Goal: Transaction & Acquisition: Purchase product/service

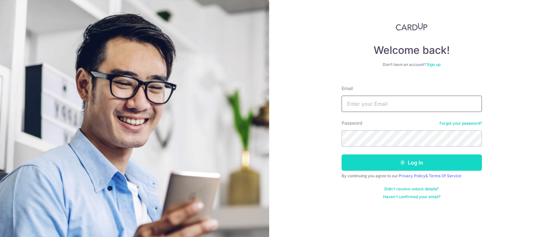
type input "kohengmeng@outlook.com"
click at [415, 162] on button "Log in" at bounding box center [411, 162] width 140 height 16
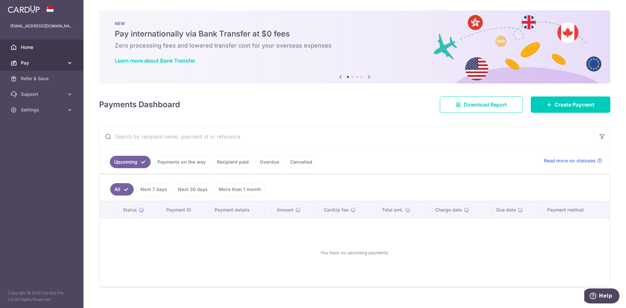
click at [36, 66] on link "Pay" at bounding box center [41, 63] width 83 height 16
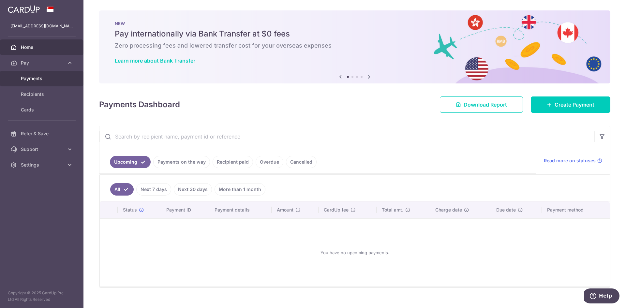
click at [34, 76] on span "Payments" at bounding box center [42, 78] width 43 height 7
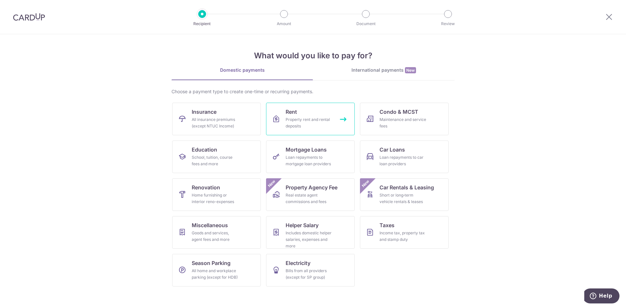
click at [298, 120] on div "Property rent and rental deposits" at bounding box center [309, 122] width 47 height 13
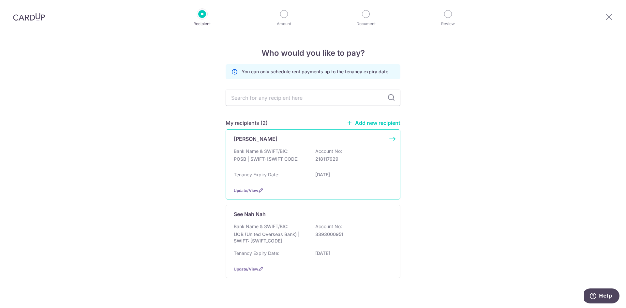
click at [284, 164] on div "Bank Name & SWIFT/BIC: POSB | SWIFT: DBSSSGSGXXX Account No: 218117929" at bounding box center [313, 158] width 159 height 21
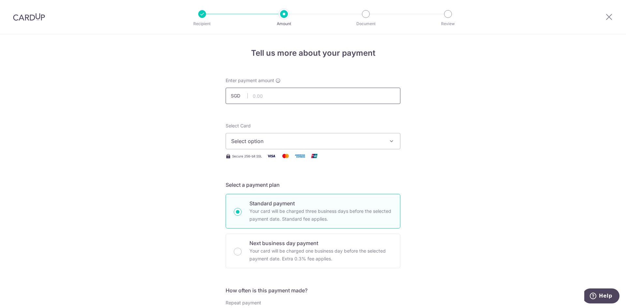
click at [261, 97] on input "text" at bounding box center [313, 96] width 175 height 16
type input "4,100.00"
click at [291, 140] on span "Select option" at bounding box center [307, 141] width 152 height 8
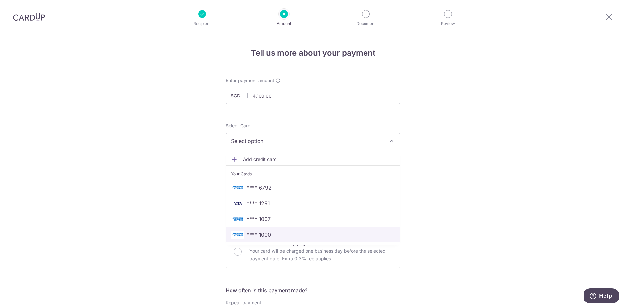
click at [298, 235] on span "**** 1000" at bounding box center [313, 235] width 164 height 8
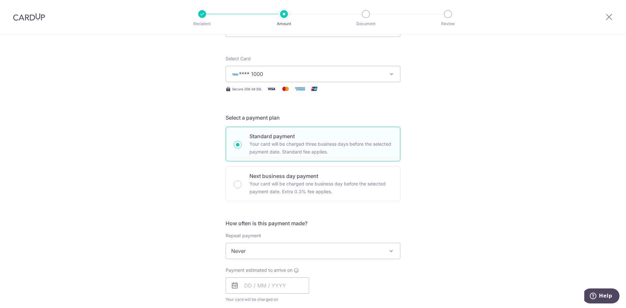
scroll to position [68, 0]
click at [378, 196] on div "Next business day payment Your card will be charged one business day before the…" at bounding box center [313, 183] width 175 height 35
radio input "false"
radio input "true"
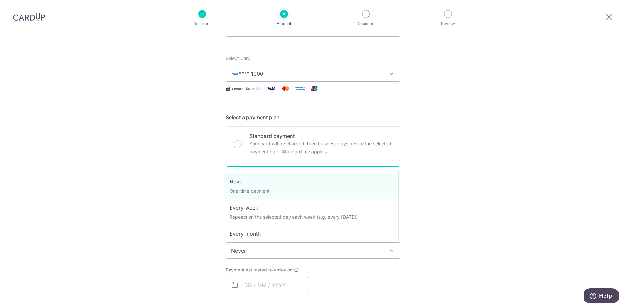
click at [368, 255] on span "Never" at bounding box center [313, 251] width 174 height 16
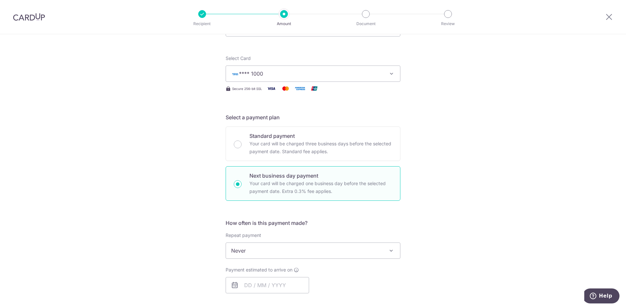
click at [368, 255] on span "Never" at bounding box center [313, 251] width 174 height 16
click at [292, 280] on input "text" at bounding box center [267, 285] width 83 height 16
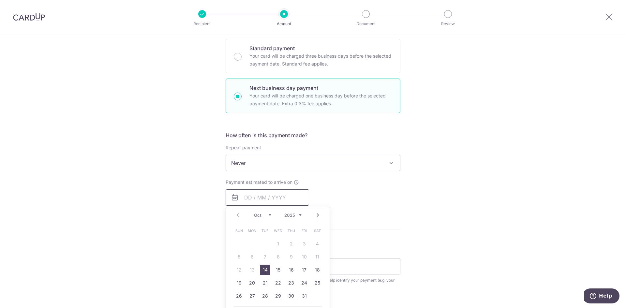
scroll to position [161, 0]
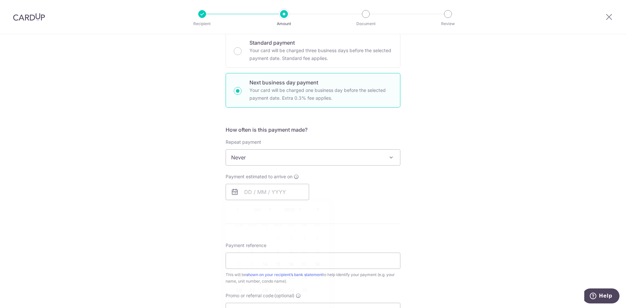
click at [339, 227] on form "Enter payment amount SGD 4,100.00 4100.00 Select Card **** 1000 Add credit card…" at bounding box center [313, 170] width 175 height 507
click at [290, 48] on p "Your card will be charged three business days before the selected payment date.…" at bounding box center [320, 55] width 143 height 16
click at [242, 48] on input "Standard payment Your card will be charged three business days before the selec…" at bounding box center [238, 51] width 8 height 8
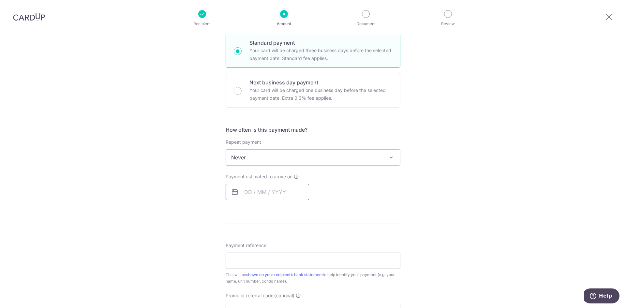
click at [257, 188] on input "text" at bounding box center [267, 192] width 83 height 16
click at [289, 87] on p "Your card will be charged one business day before the selected payment date. Ex…" at bounding box center [320, 94] width 143 height 16
click at [242, 87] on input "Next business day payment Your card will be charged one business day before the…" at bounding box center [238, 91] width 8 height 8
radio input "false"
radio input "true"
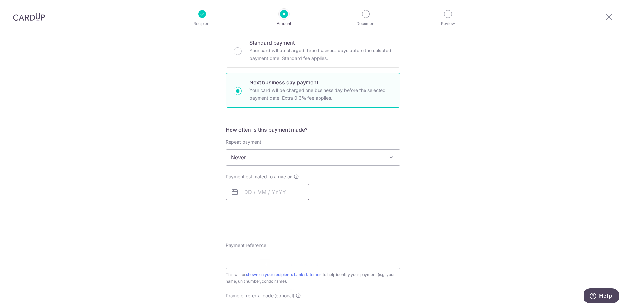
click at [257, 196] on input "text" at bounding box center [267, 192] width 83 height 16
click at [264, 266] on link "14" at bounding box center [265, 264] width 10 height 10
type input "14/10/2025"
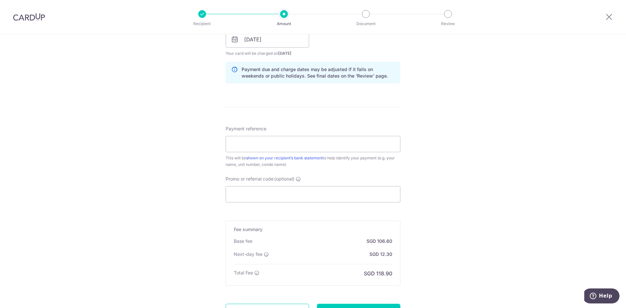
scroll to position [316, 0]
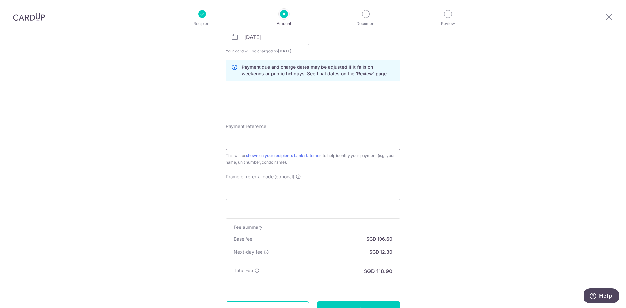
click at [344, 139] on input "Payment reference" at bounding box center [313, 142] width 175 height 16
type input "BR 1450"
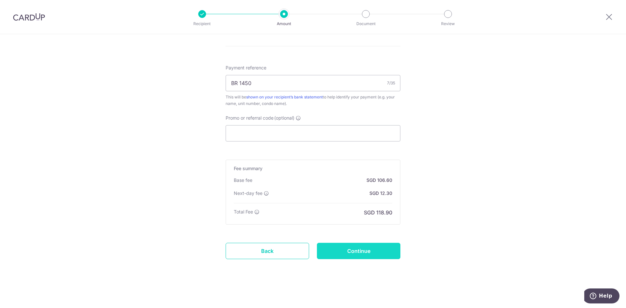
click at [361, 251] on input "Continue" at bounding box center [358, 251] width 83 height 16
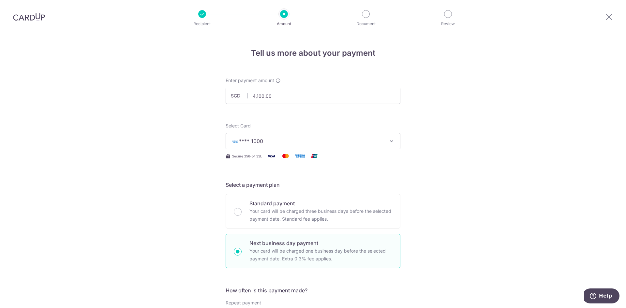
click at [331, 137] on button "**** 1000" at bounding box center [313, 141] width 175 height 16
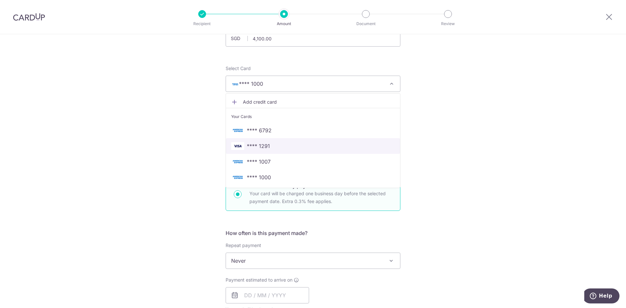
scroll to position [57, 0]
click at [265, 102] on span "Add credit card" at bounding box center [319, 102] width 152 height 7
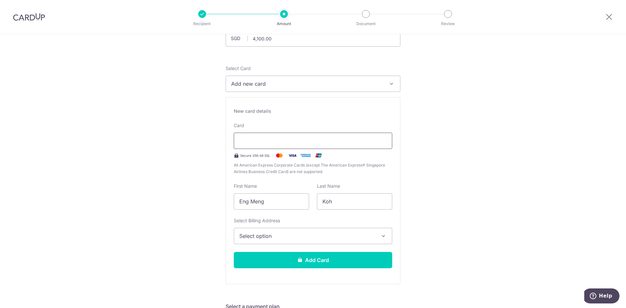
click at [361, 137] on div at bounding box center [313, 141] width 159 height 16
click at [342, 236] on span "Select option" at bounding box center [307, 236] width 136 height 8
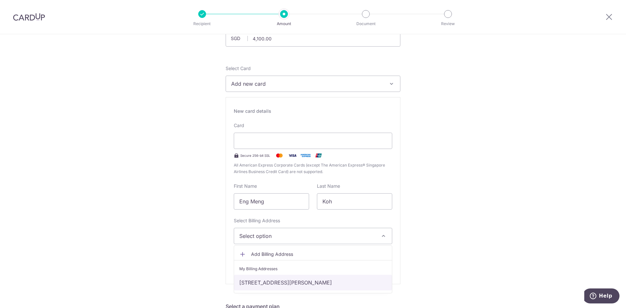
click at [339, 282] on link "46 Mount Vernon Road #14-50, Singapore, Singapore, Singapore-368063" at bounding box center [313, 283] width 158 height 16
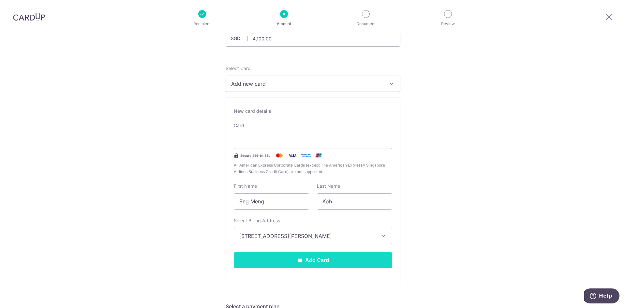
click at [356, 257] on button "Add Card" at bounding box center [313, 260] width 159 height 16
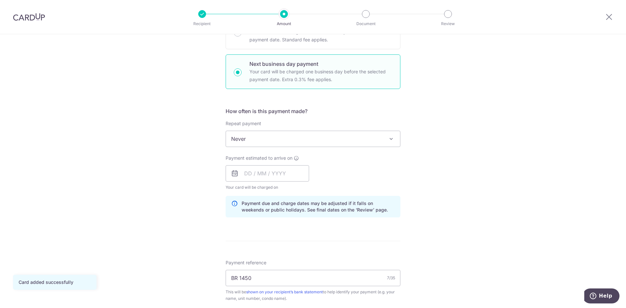
scroll to position [180, 0]
click at [248, 177] on input "text" at bounding box center [267, 173] width 83 height 16
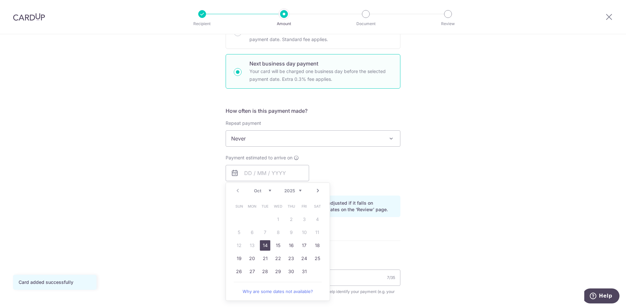
click at [263, 248] on link "14" at bounding box center [265, 245] width 10 height 10
type input "14/10/2025"
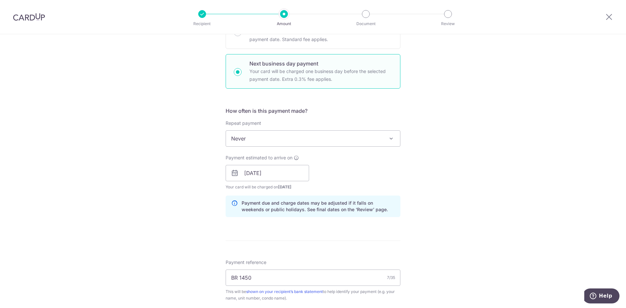
click at [382, 237] on form "Enter payment amount SGD 4,100.00 4100.00 Card added successfully Select Card *…" at bounding box center [313, 185] width 175 height 575
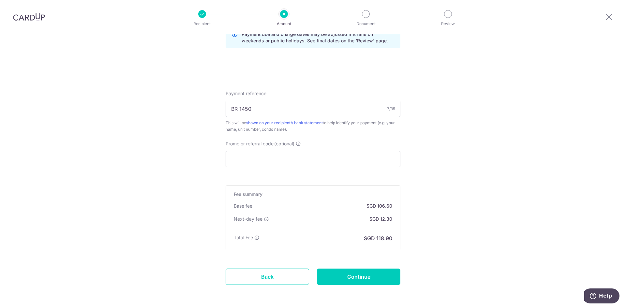
scroll to position [352, 0]
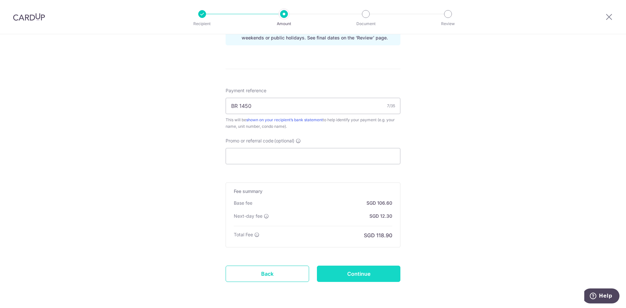
click at [352, 280] on input "Continue" at bounding box center [358, 274] width 83 height 16
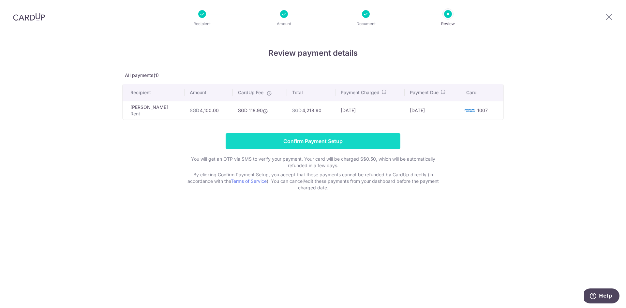
click at [294, 146] on input "Confirm Payment Setup" at bounding box center [313, 141] width 175 height 16
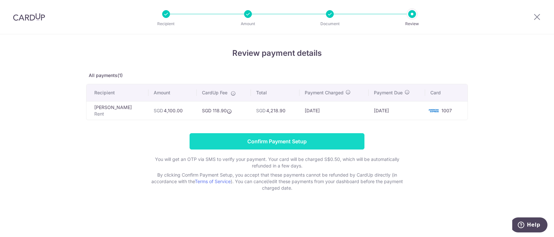
click at [281, 138] on input "Confirm Payment Setup" at bounding box center [276, 141] width 175 height 16
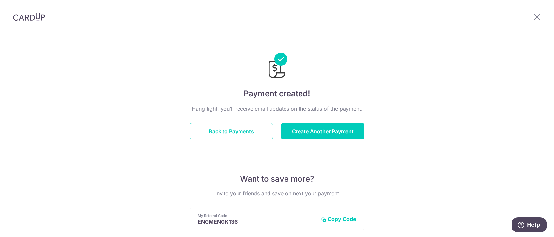
click at [429, 135] on div "Payment created! Hang tight, you’ll receive email updates on the status of the …" at bounding box center [277, 208] width 554 height 348
click at [345, 132] on button "Create Another Payment" at bounding box center [322, 131] width 83 height 16
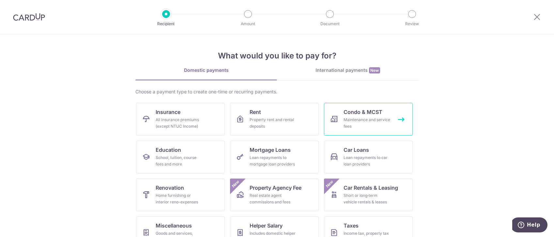
click at [355, 127] on div "Maintenance and service fees" at bounding box center [366, 122] width 47 height 13
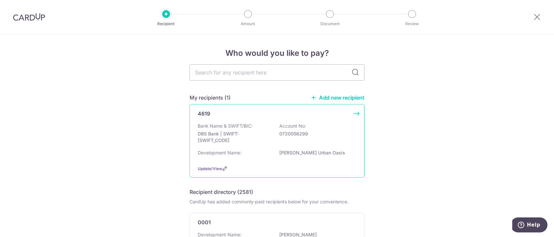
click at [354, 114] on div "4619 Bank Name & SWIFT/BIC: DBS Bank | SWIFT: DBSSSGSGXXX Account No: 072005629…" at bounding box center [276, 140] width 175 height 73
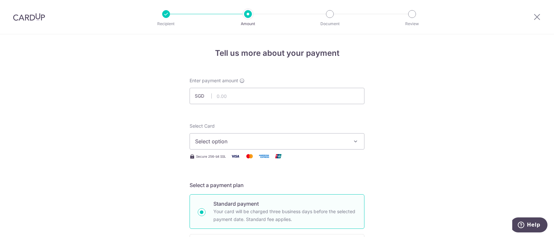
click at [227, 100] on input "text" at bounding box center [276, 96] width 175 height 16
type input "932.27"
click at [320, 140] on span "Select option" at bounding box center [271, 141] width 152 height 8
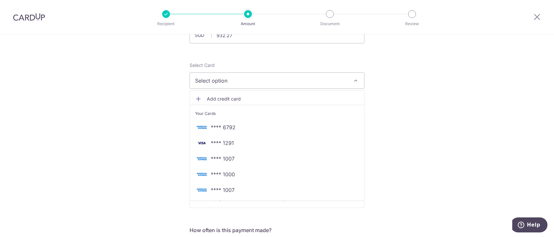
scroll to position [63, 0]
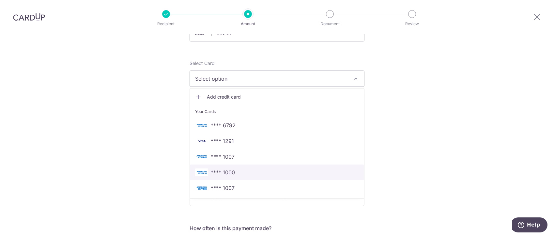
click at [265, 173] on span "**** 1000" at bounding box center [277, 172] width 164 height 8
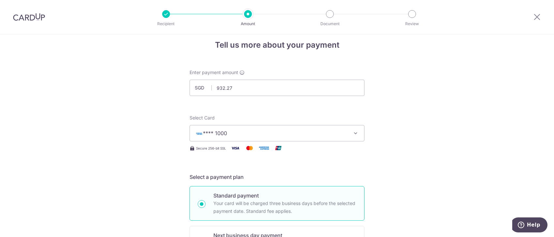
scroll to position [0, 0]
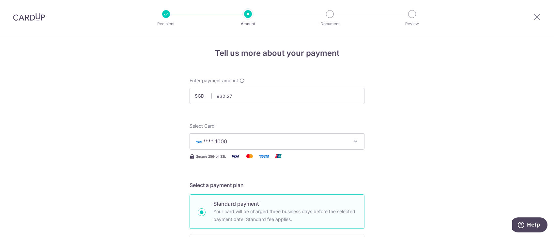
click at [340, 146] on button "**** 1000" at bounding box center [276, 141] width 175 height 16
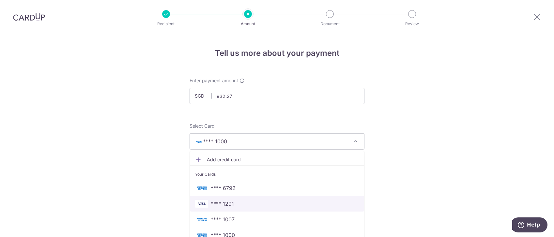
click at [278, 204] on span "**** 1291" at bounding box center [277, 204] width 164 height 8
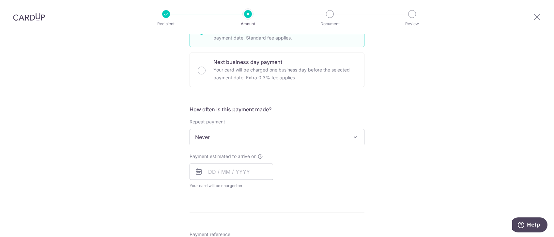
scroll to position [184, 0]
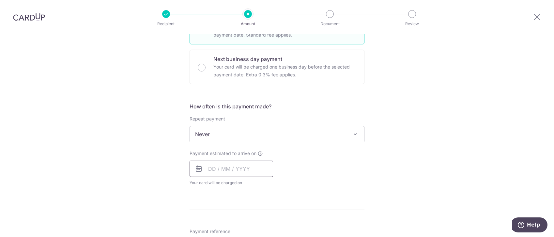
click at [248, 168] on input "text" at bounding box center [230, 168] width 83 height 16
click at [332, 184] on div "Payment estimated to arrive on Prev Next Oct Nov Dec 2025 2026 2027 2028 2029 2…" at bounding box center [277, 168] width 183 height 36
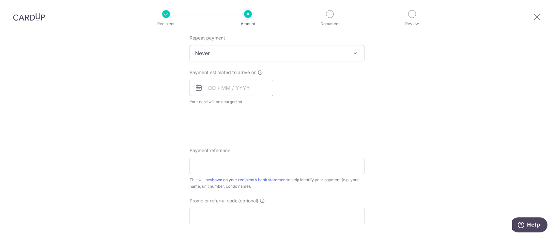
scroll to position [267, 0]
click at [241, 86] on input "text" at bounding box center [230, 85] width 83 height 16
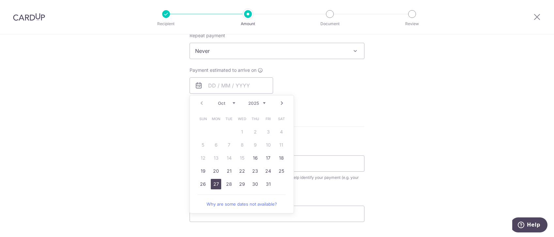
click at [212, 186] on link "27" at bounding box center [216, 184] width 10 height 10
type input "27/10/2025"
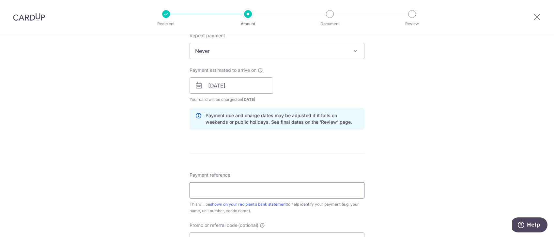
click at [257, 186] on input "Payment reference" at bounding box center [276, 190] width 175 height 16
type input "010-02-31"
click at [260, 155] on form "Enter payment amount SGD 932.27 932.27 Select Card **** 1291 Add credit card Yo…" at bounding box center [276, 81] width 175 height 543
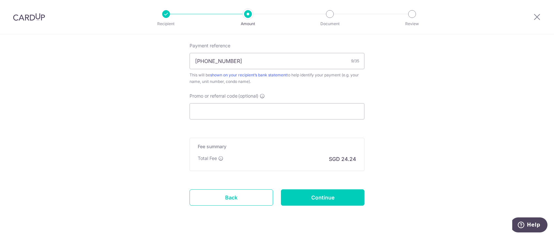
scroll to position [400, 0]
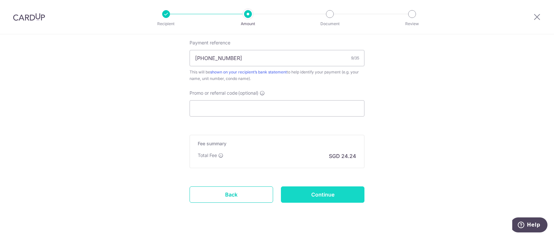
click at [333, 199] on input "Continue" at bounding box center [322, 194] width 83 height 16
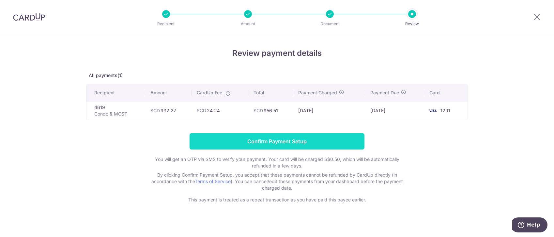
click at [291, 142] on input "Confirm Payment Setup" at bounding box center [276, 141] width 175 height 16
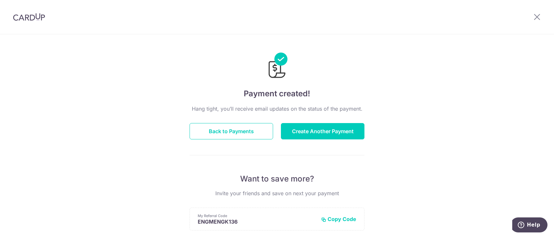
click at [450, 130] on div "Payment created! Hang tight, you’ll receive email updates on the status of the …" at bounding box center [277, 208] width 554 height 348
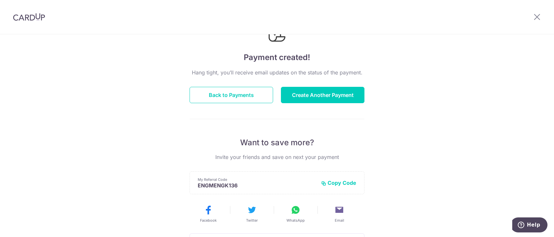
scroll to position [34, 0]
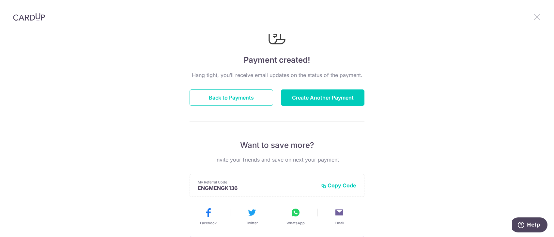
click at [536, 21] on icon at bounding box center [537, 17] width 8 height 8
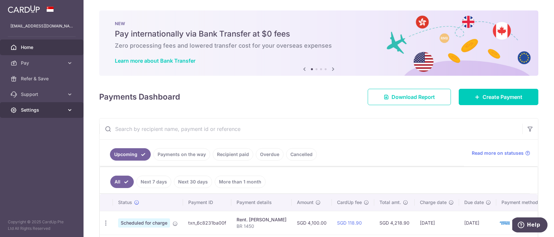
click at [61, 115] on link "Settings" at bounding box center [41, 110] width 83 height 16
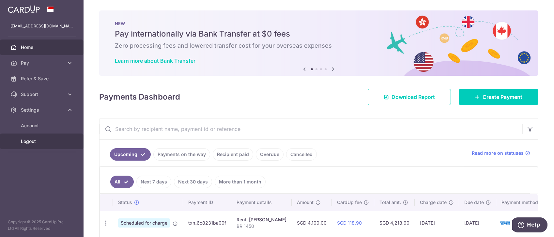
click at [47, 142] on span "Logout" at bounding box center [42, 141] width 43 height 7
